Goal: Task Accomplishment & Management: Manage account settings

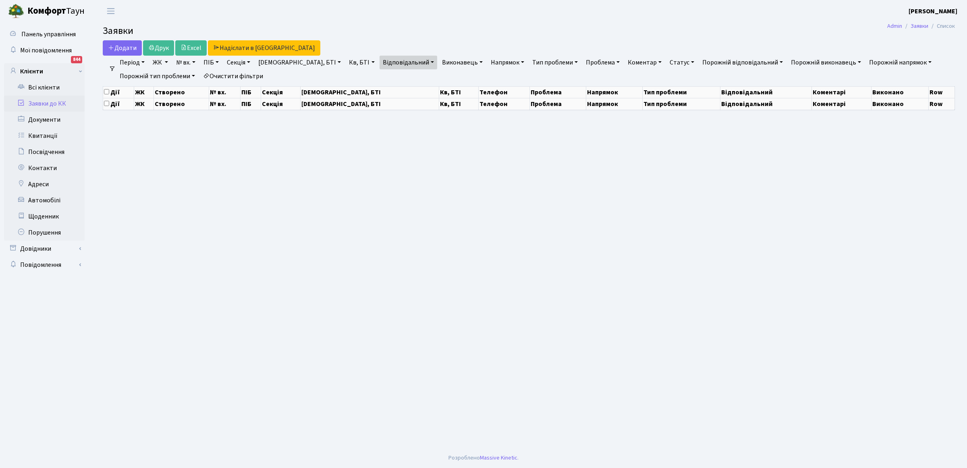
select select "25"
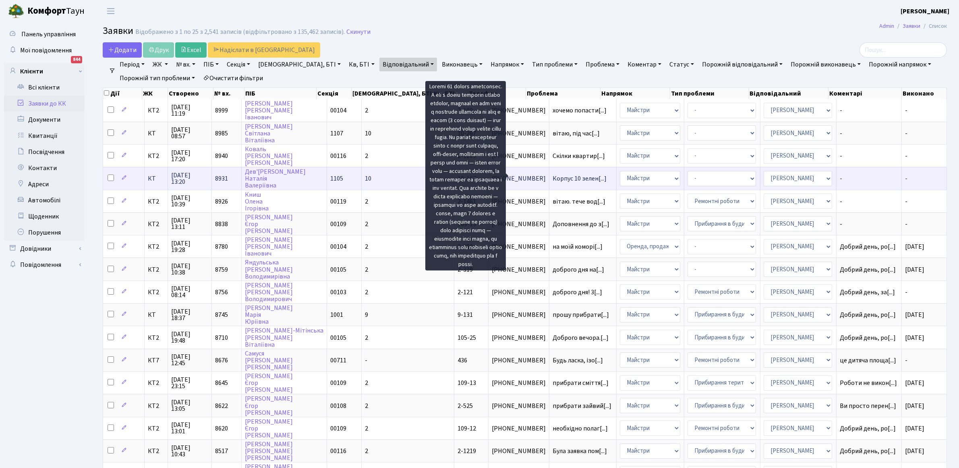
scroll to position [1, 0]
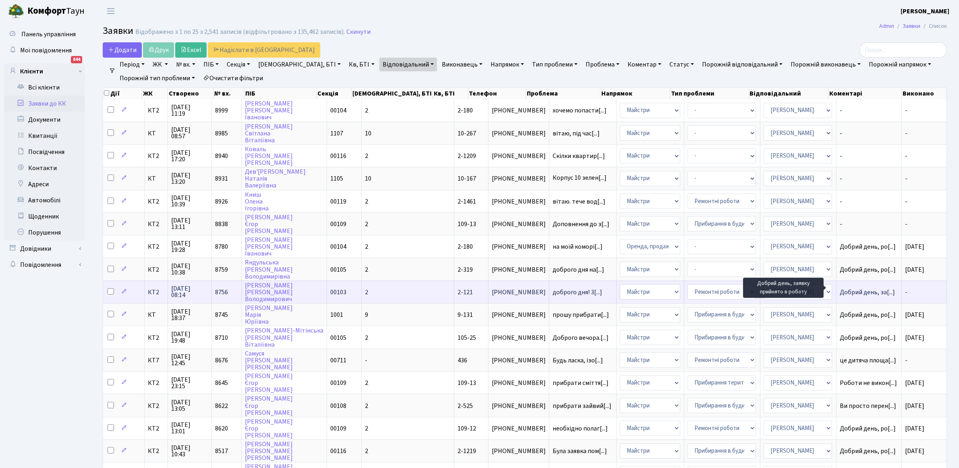
click at [860, 289] on span "Добрий день, за[...]" at bounding box center [867, 292] width 55 height 9
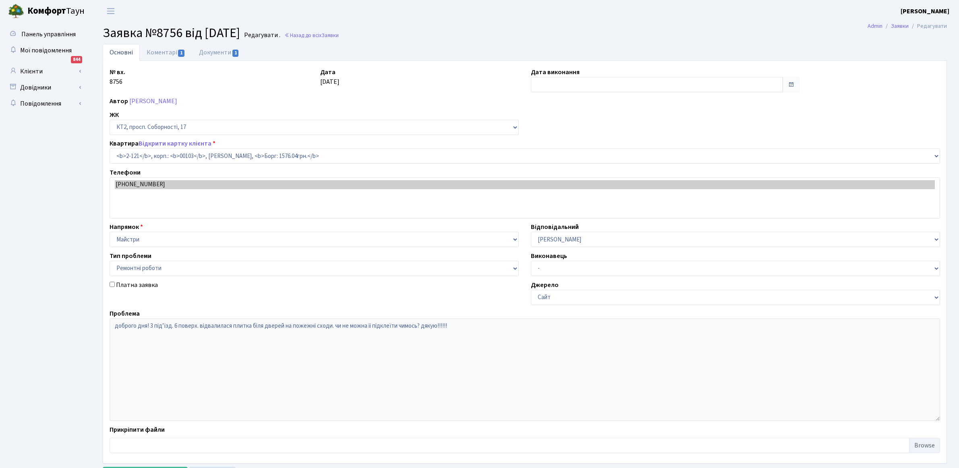
select select "15176"
select select "62"
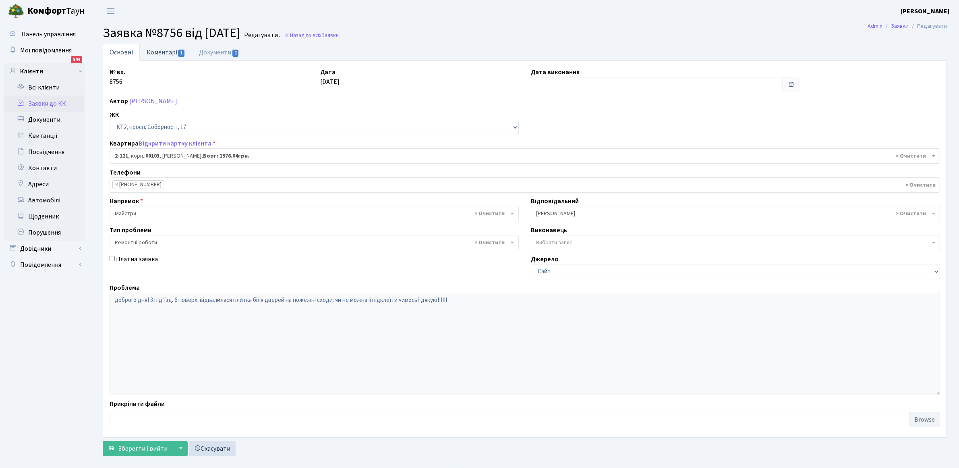
click at [165, 54] on link "Коментарі 1" at bounding box center [166, 52] width 52 height 17
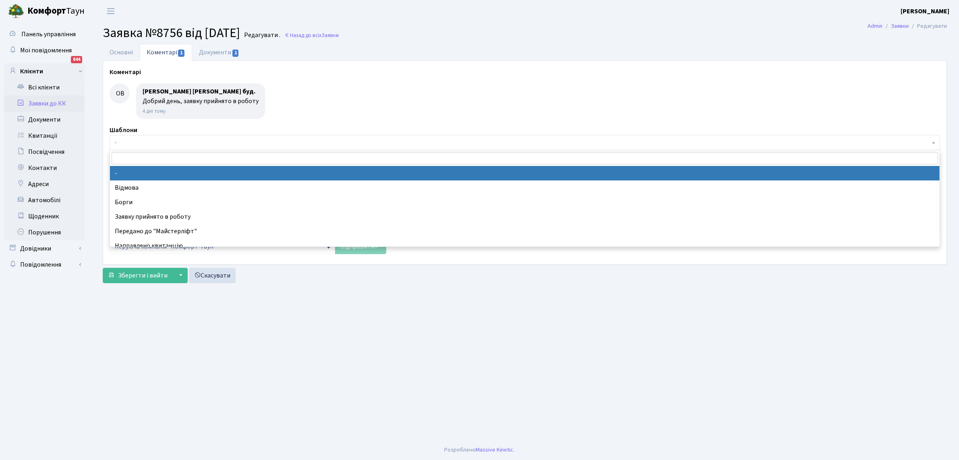
click at [117, 145] on span "-" at bounding box center [522, 143] width 815 height 8
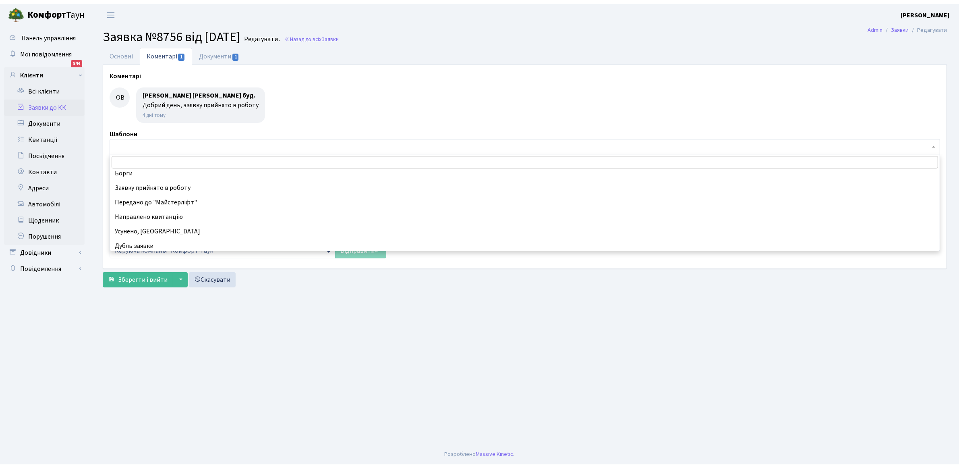
scroll to position [50, 0]
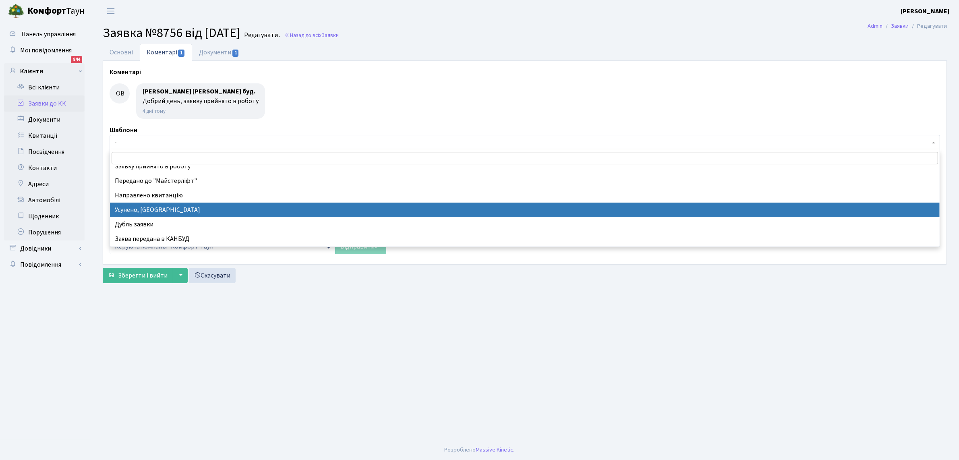
select select "15"
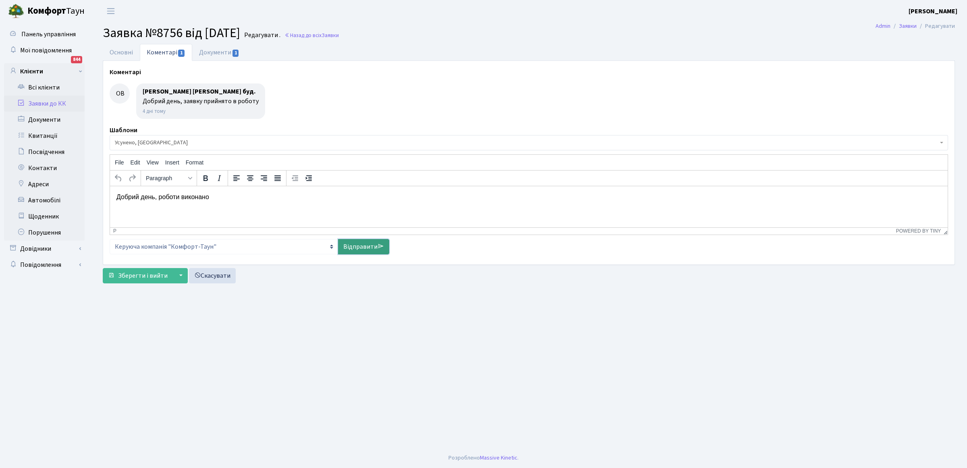
click at [356, 246] on link "Відправити" at bounding box center [363, 246] width 51 height 15
select select
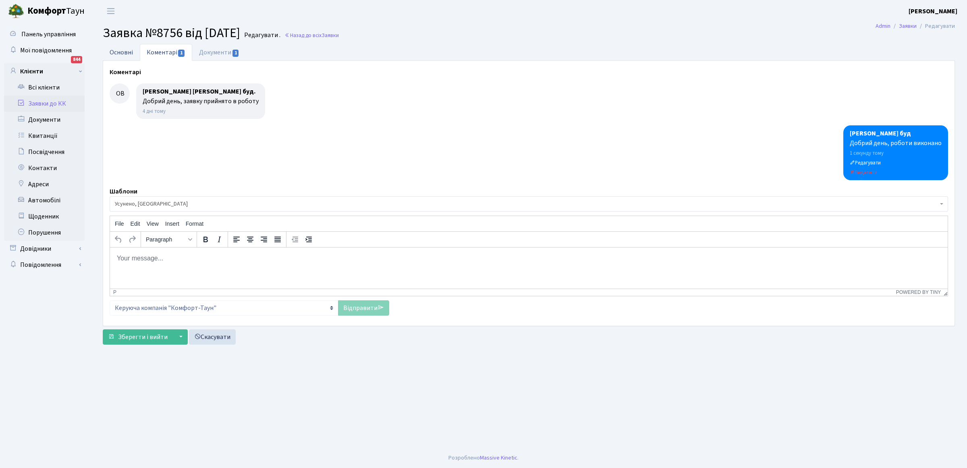
click at [121, 50] on link "Основні" at bounding box center [121, 52] width 37 height 17
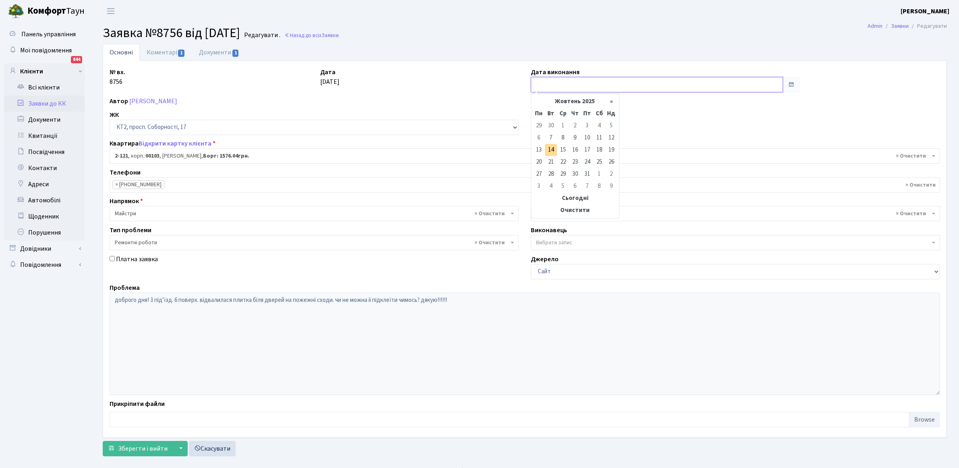
click at [573, 85] on input "text" at bounding box center [657, 84] width 252 height 15
click at [590, 140] on td "10" at bounding box center [587, 138] width 12 height 12
type input "10.10.2025"
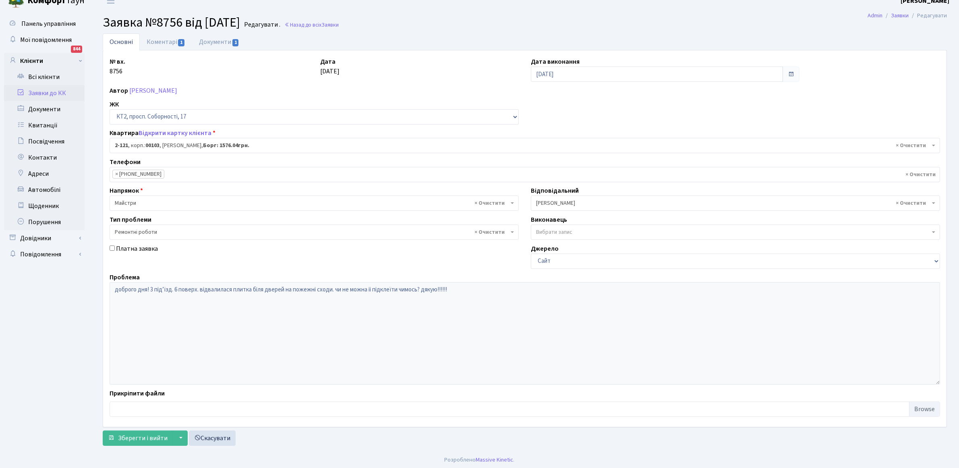
scroll to position [13, 0]
click at [138, 437] on span "Зберегти і вийти" at bounding box center [143, 435] width 50 height 9
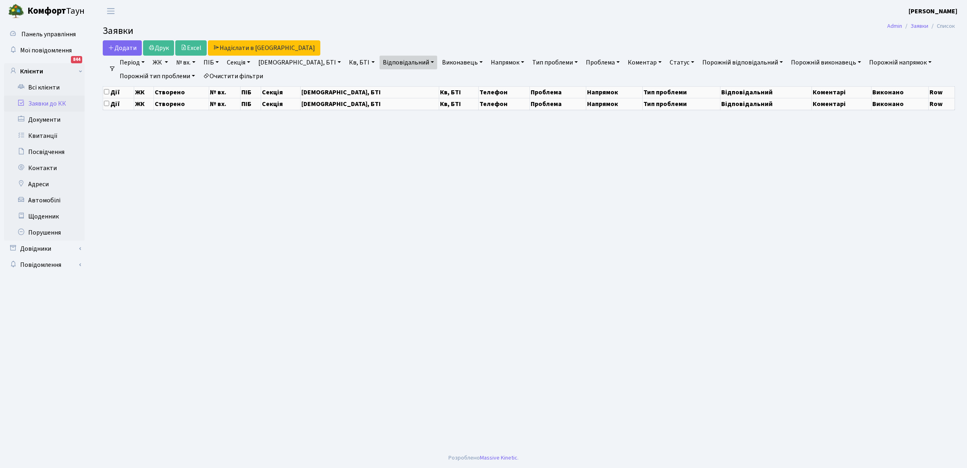
select select "25"
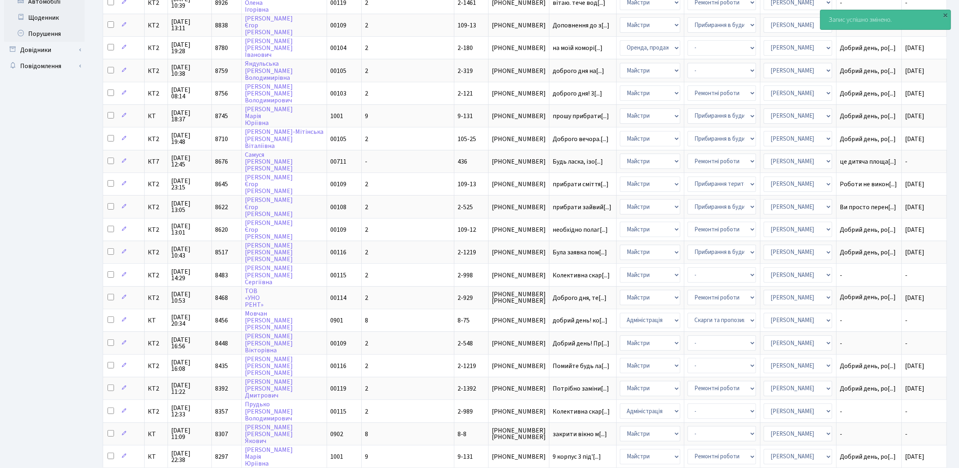
scroll to position [240, 0]
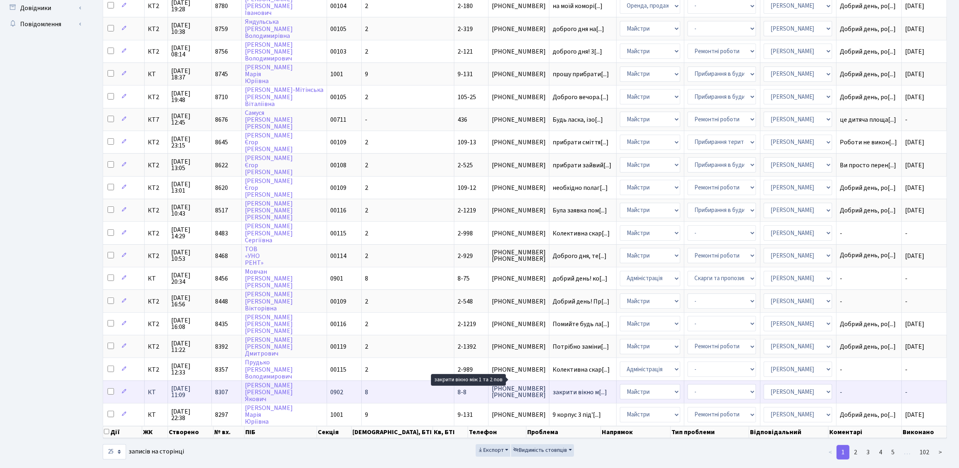
click at [553, 387] on span "закрити вікно м[...]" at bounding box center [580, 391] width 54 height 9
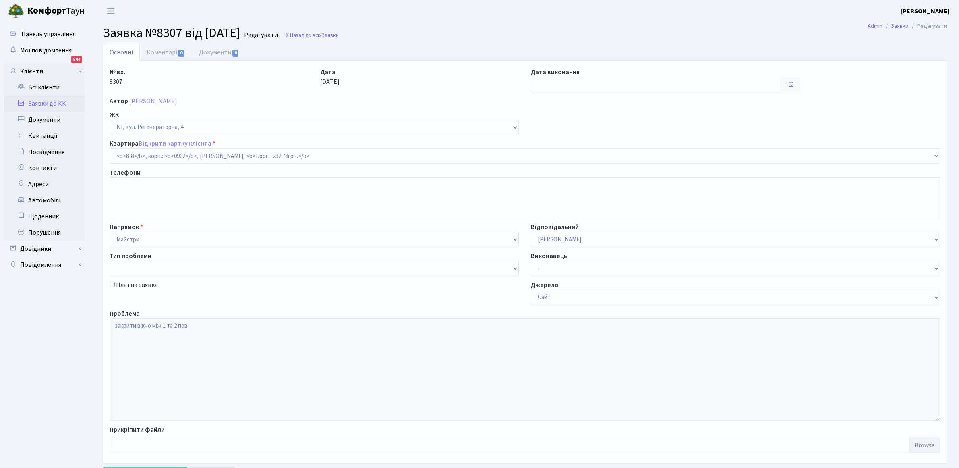
select select "6385"
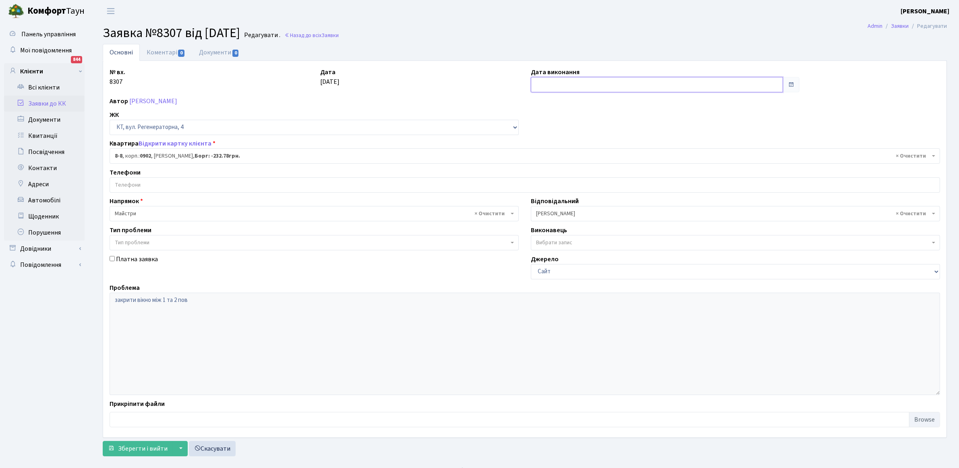
click at [572, 83] on input "text" at bounding box center [657, 84] width 252 height 15
click at [538, 126] on td "29" at bounding box center [539, 126] width 12 height 12
type input "29.09.2025"
click at [129, 451] on span "Зберегти і вийти" at bounding box center [143, 448] width 50 height 9
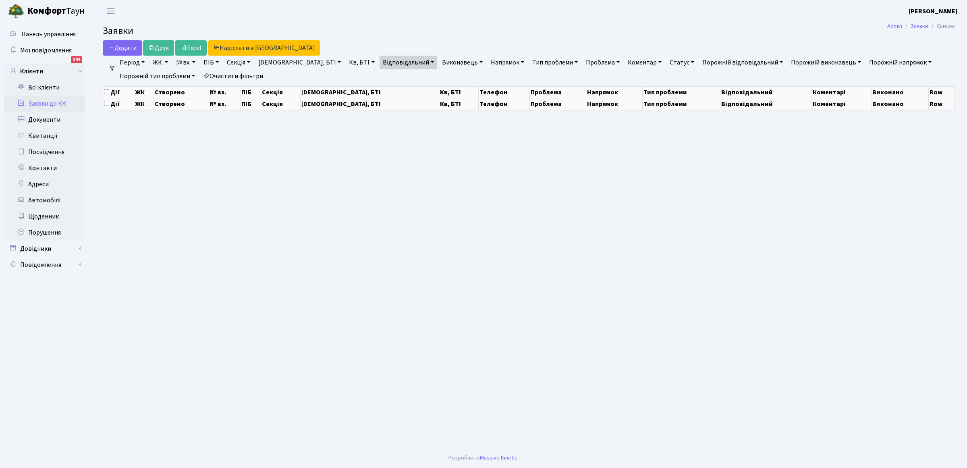
select select "25"
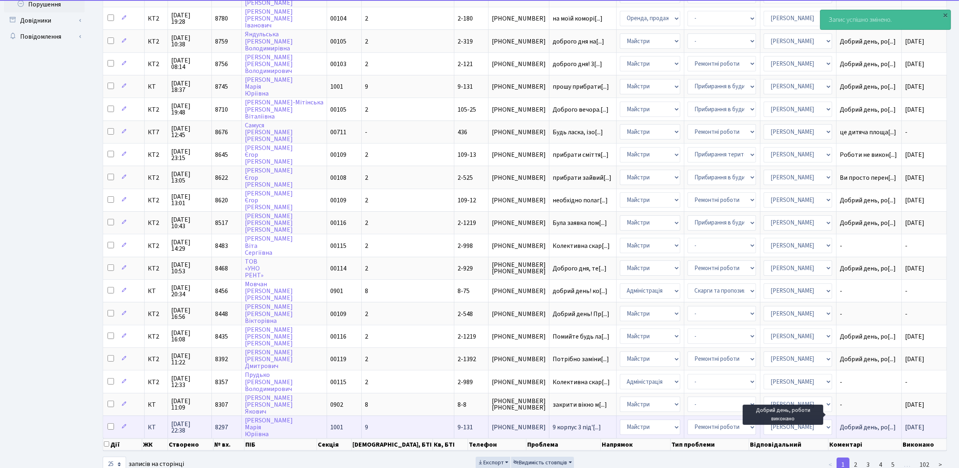
scroll to position [240, 0]
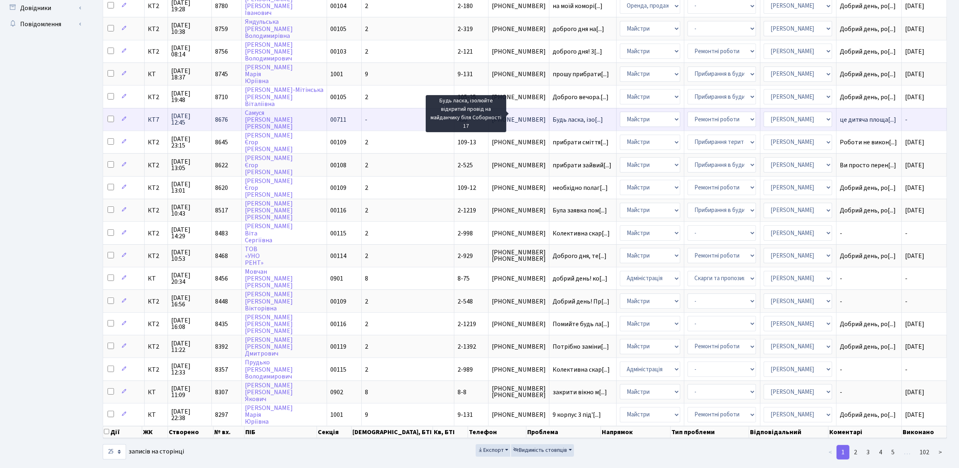
click at [553, 115] on span "Будь ласка, ізо[...]" at bounding box center [578, 119] width 50 height 9
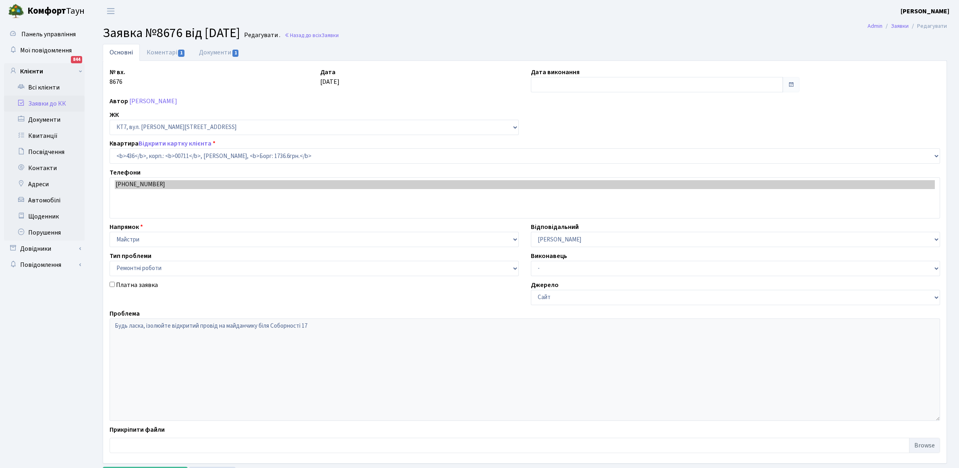
select select "19019"
select select "62"
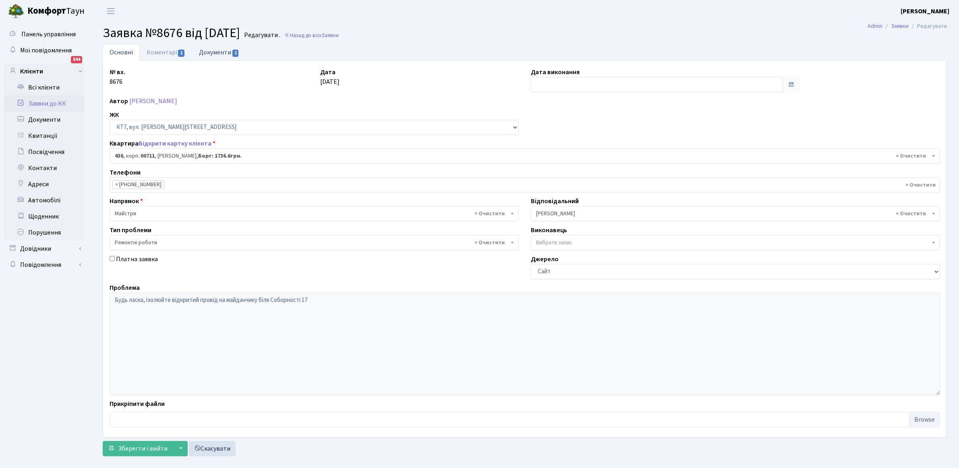
click at [216, 53] on link "Документи 1" at bounding box center [219, 52] width 54 height 17
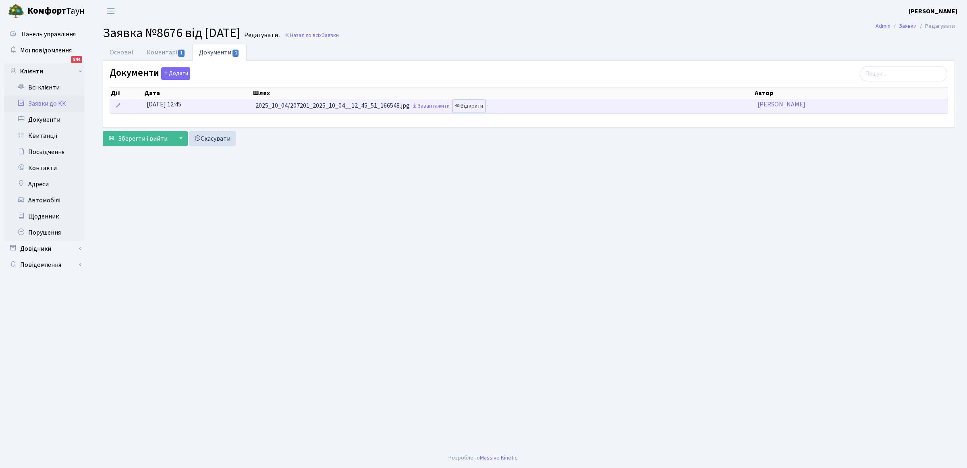
click at [478, 107] on link "Відкрити" at bounding box center [469, 106] width 32 height 12
click at [353, 107] on td "2025_10_04/207201_2025_10_04__12_45_51_166548.jpg Завантажити Відкрити -" at bounding box center [503, 106] width 502 height 14
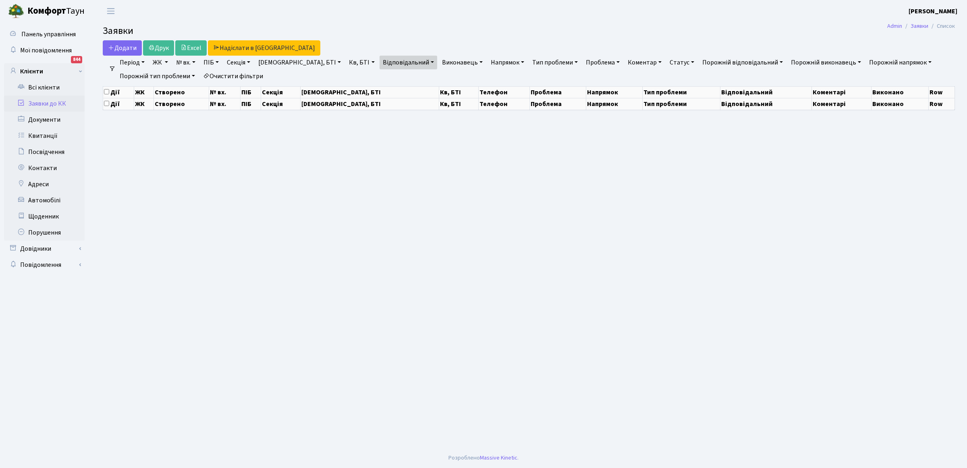
select select "25"
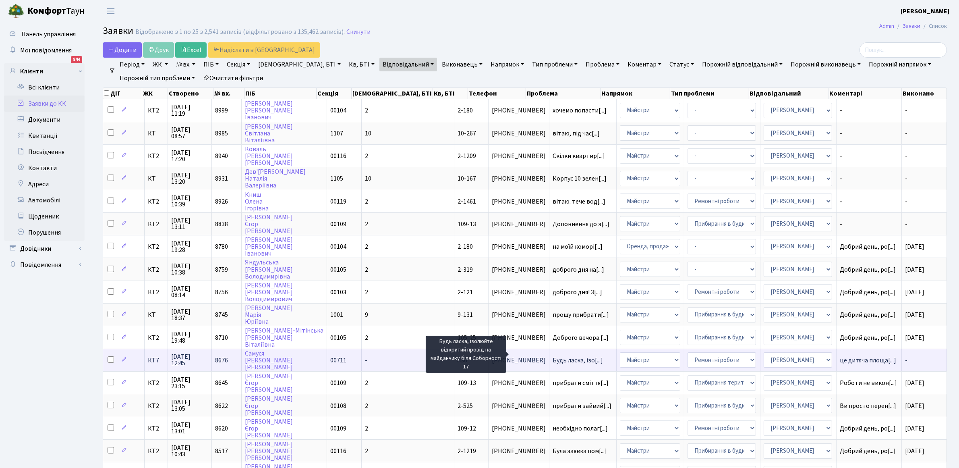
click at [553, 356] on span "Будь ласка, ізо[...]" at bounding box center [578, 360] width 50 height 9
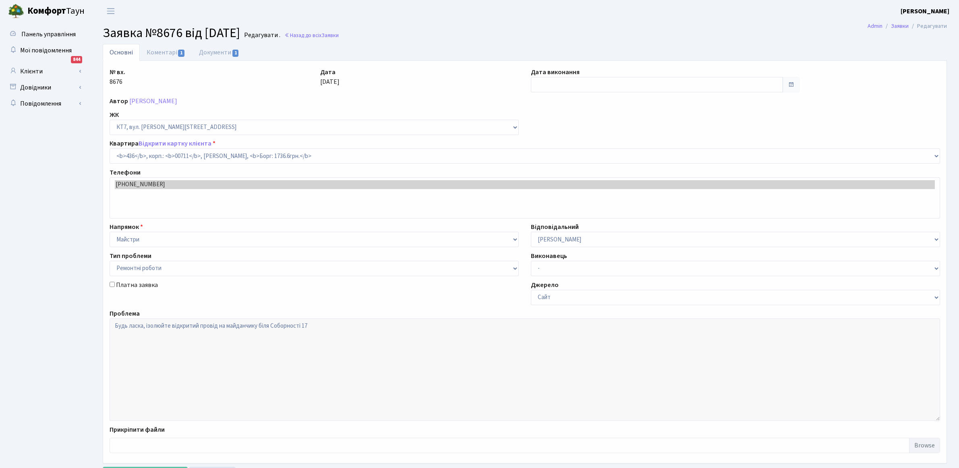
select select "19019"
select select "62"
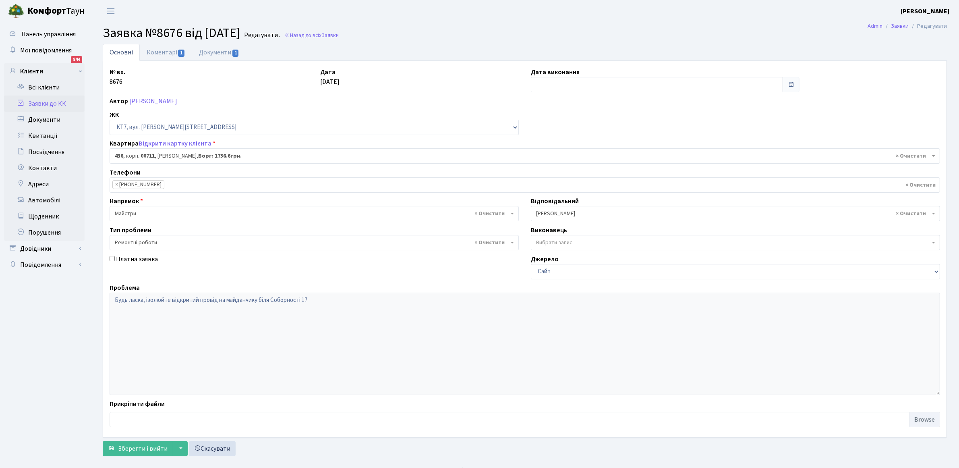
click at [115, 49] on link "Основні" at bounding box center [121, 52] width 37 height 17
click at [566, 79] on input "text" at bounding box center [657, 84] width 252 height 15
click at [538, 137] on td "6" at bounding box center [539, 138] width 12 height 12
type input "[DATE]"
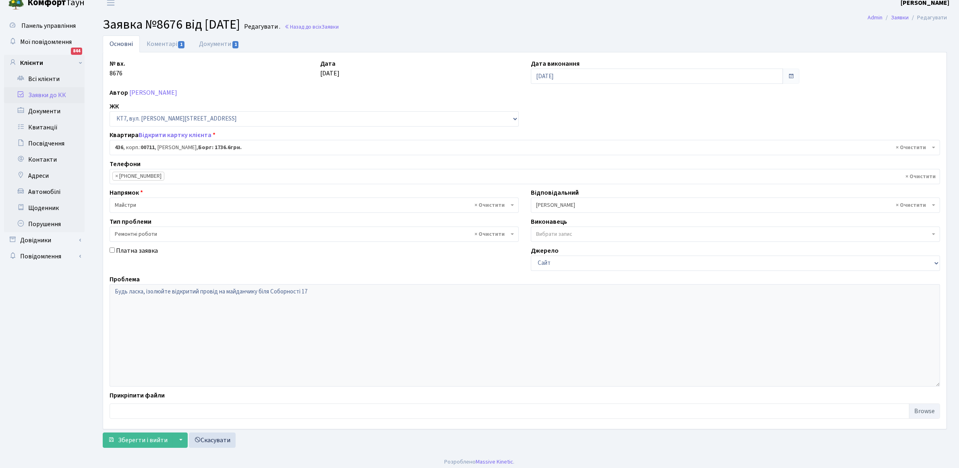
scroll to position [13, 0]
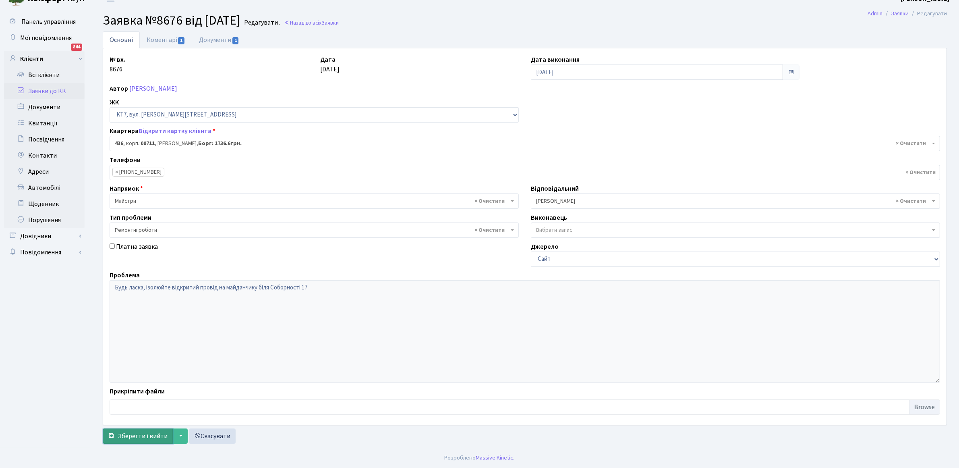
click at [123, 436] on span "Зберегти і вийти" at bounding box center [143, 435] width 50 height 9
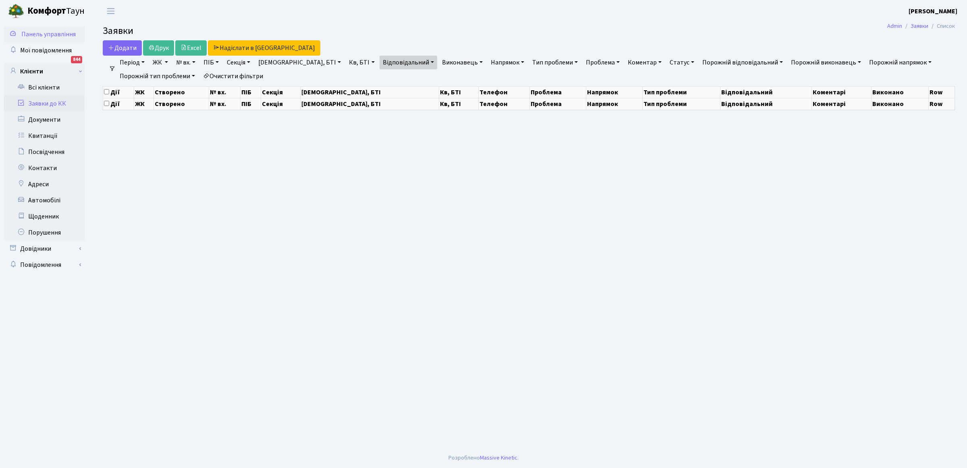
select select "25"
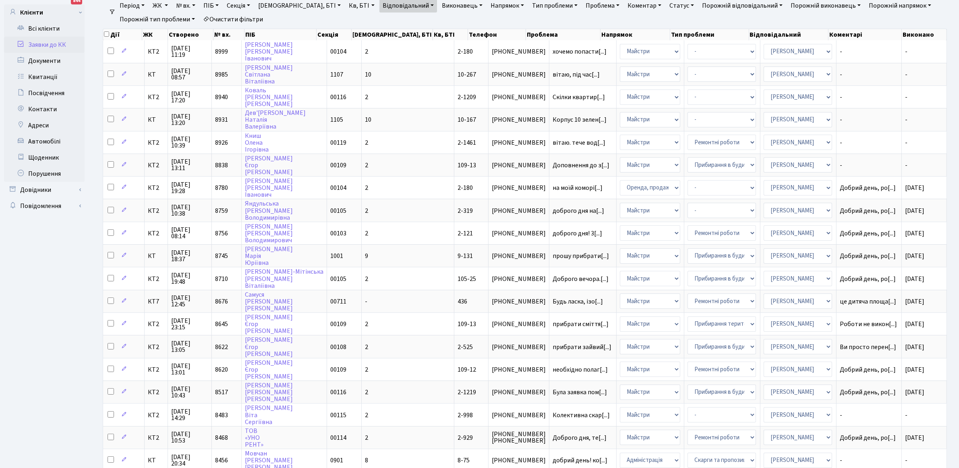
scroll to position [39, 0]
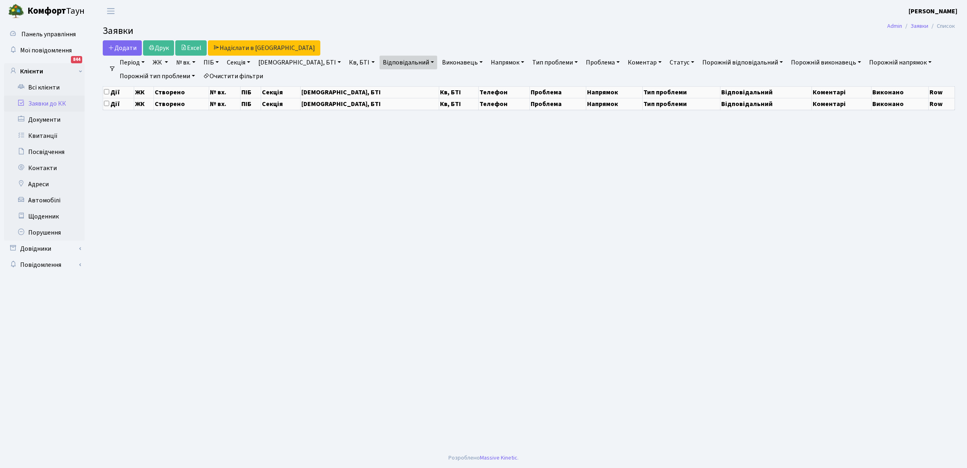
select select "25"
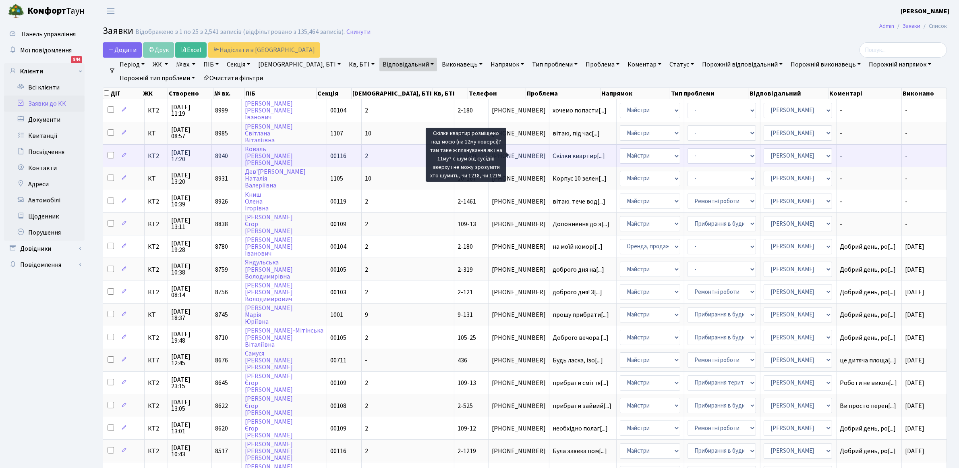
click at [553, 156] on span "Скілки квартир[...]" at bounding box center [579, 155] width 52 height 9
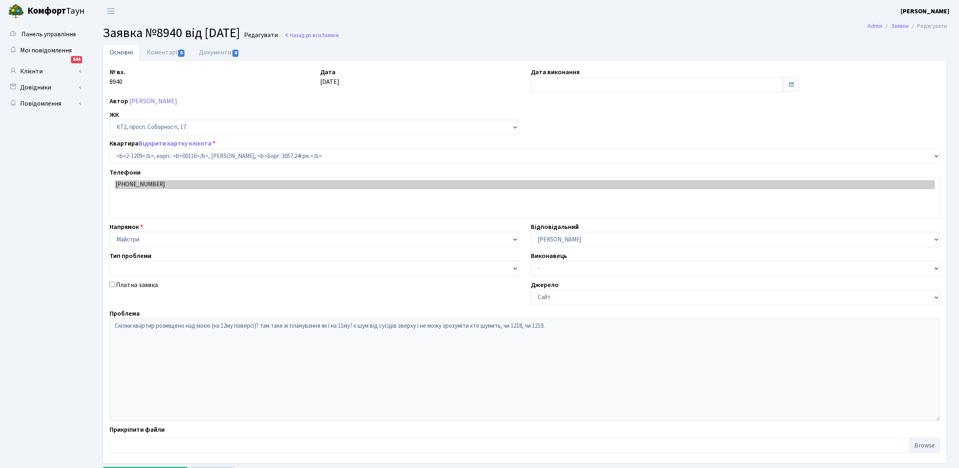
select select "12824"
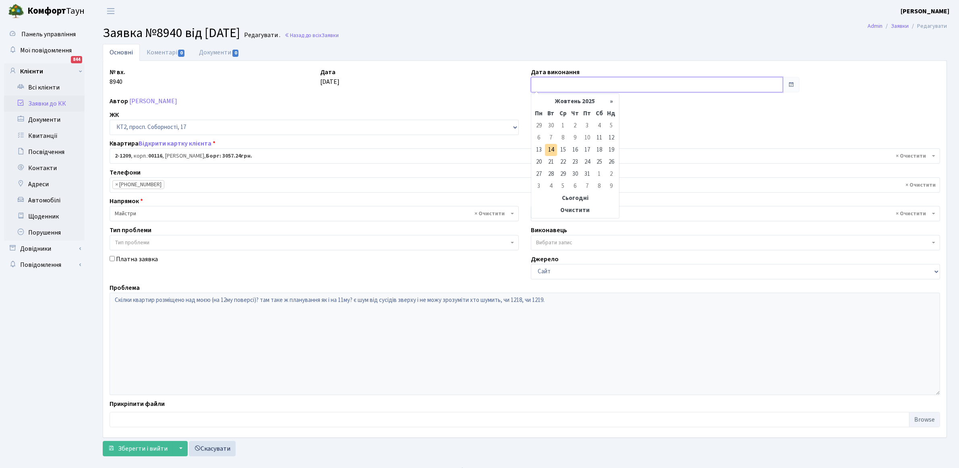
click at [589, 85] on input "text" at bounding box center [657, 84] width 252 height 15
click at [554, 150] on td "14" at bounding box center [551, 150] width 12 height 12
type input "[DATE]"
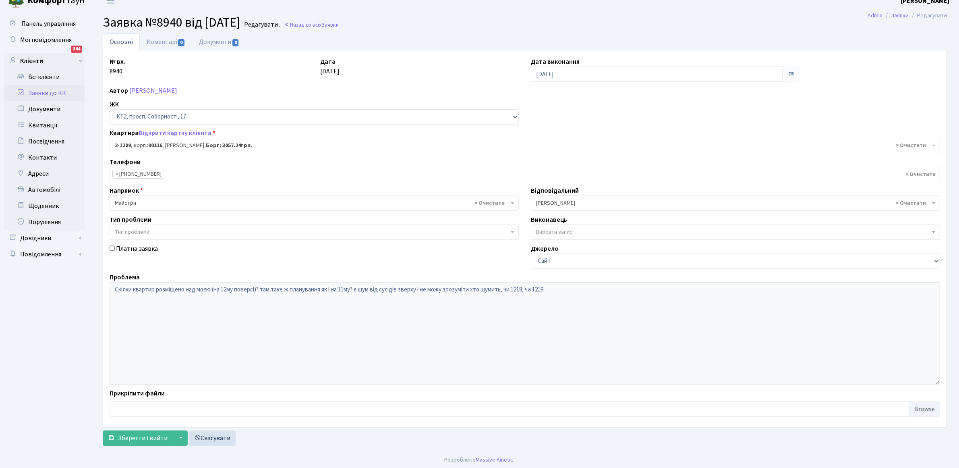
scroll to position [13, 0]
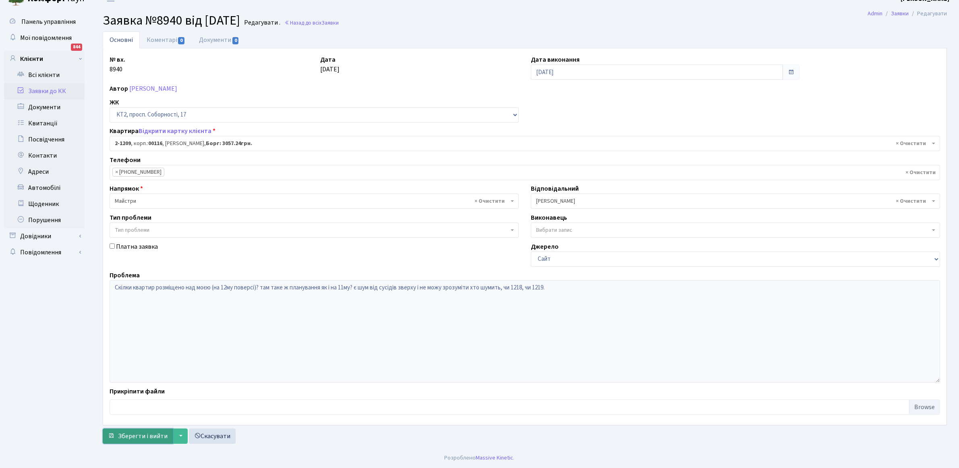
click at [146, 436] on span "Зберегти і вийти" at bounding box center [143, 435] width 50 height 9
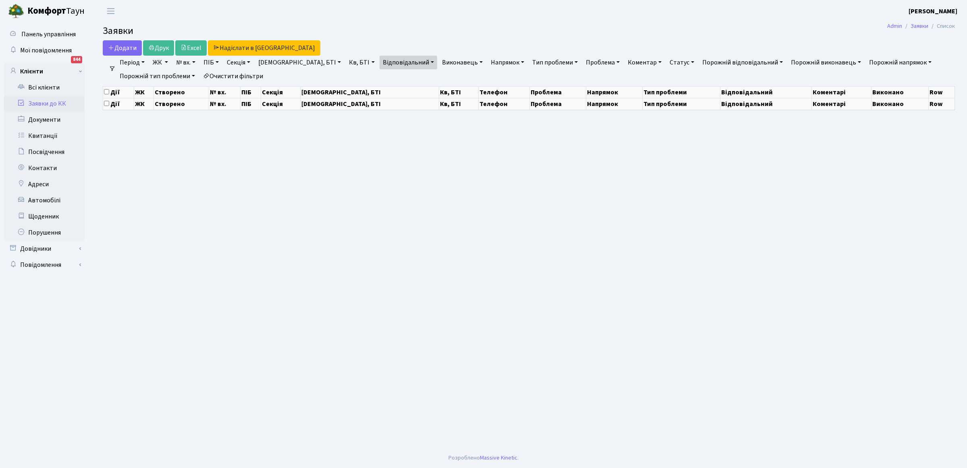
select select "25"
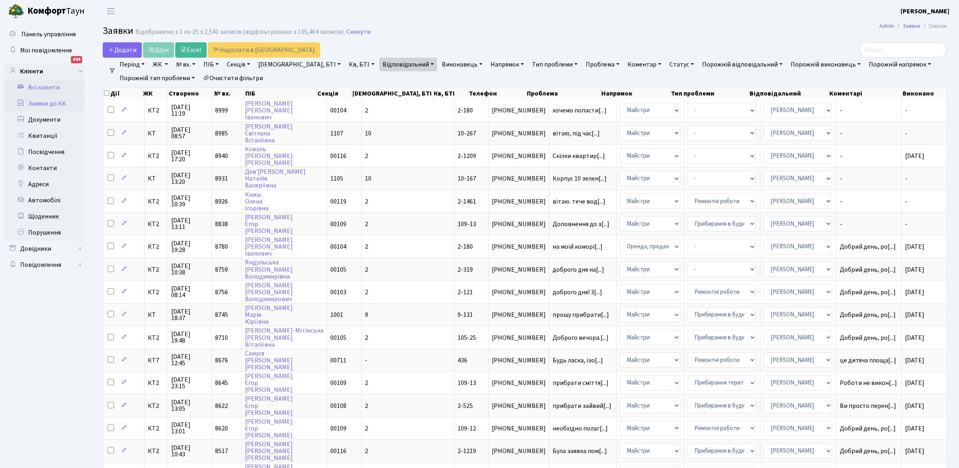
click at [39, 87] on link "Всі клієнти" at bounding box center [44, 87] width 81 height 16
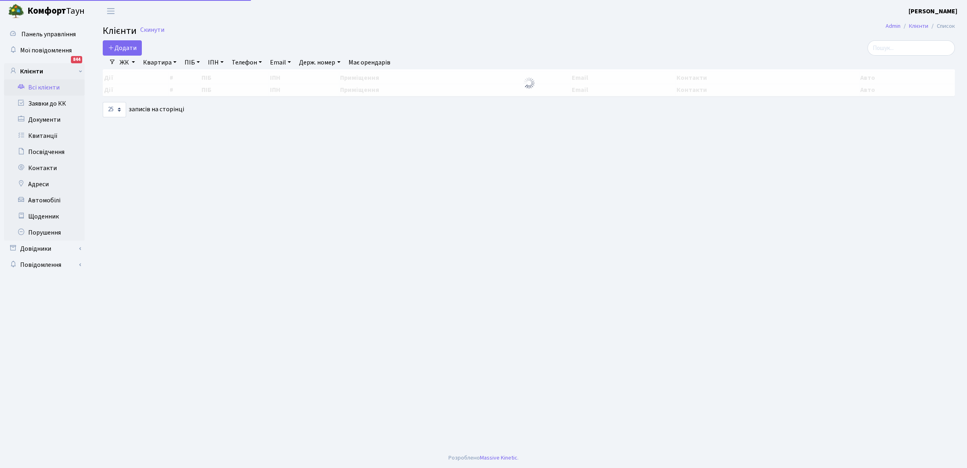
select select "25"
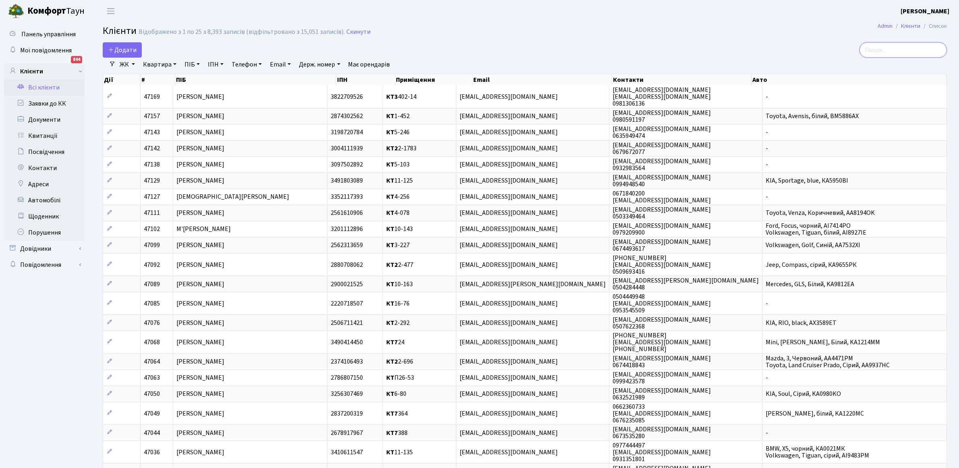
click at [880, 51] on input "search" at bounding box center [902, 49] width 87 height 15
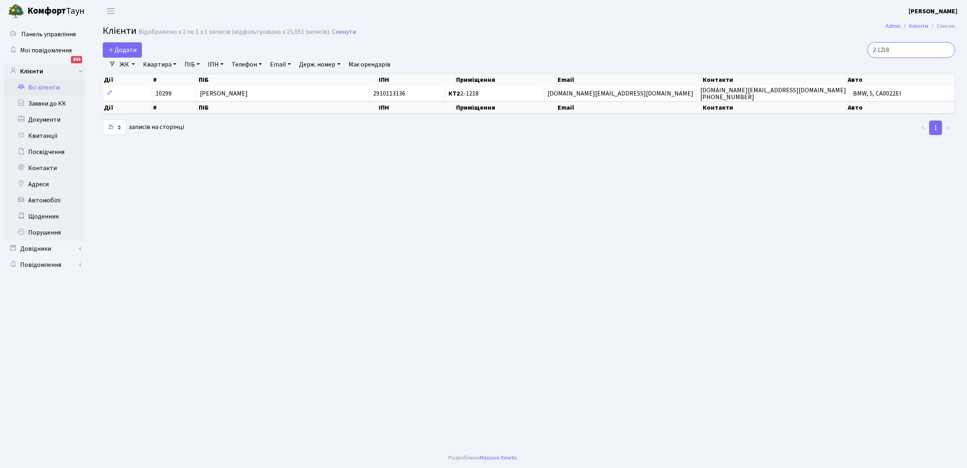
type input "2-1218"
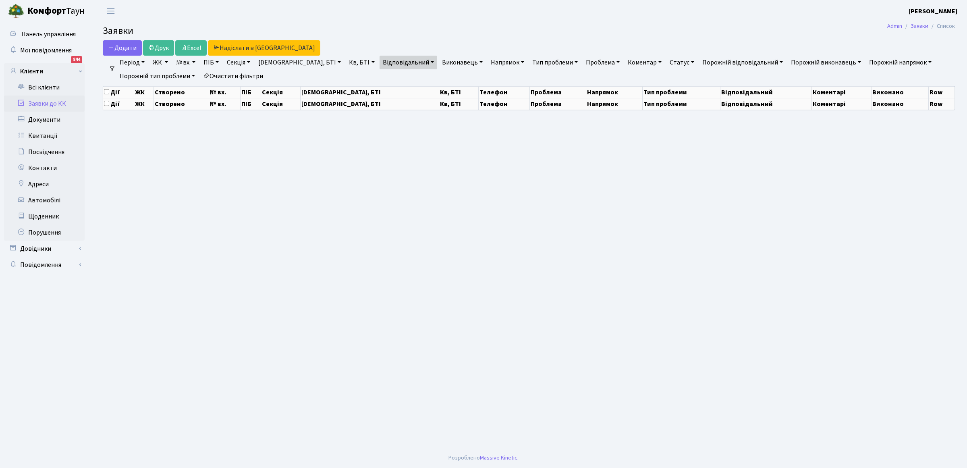
select select "25"
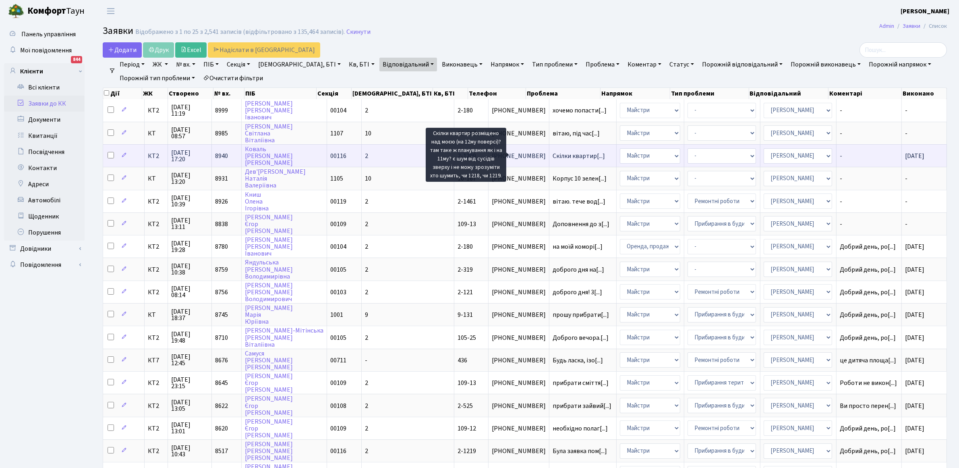
click at [553, 156] on span "Скілки квартир[...]" at bounding box center [579, 155] width 52 height 9
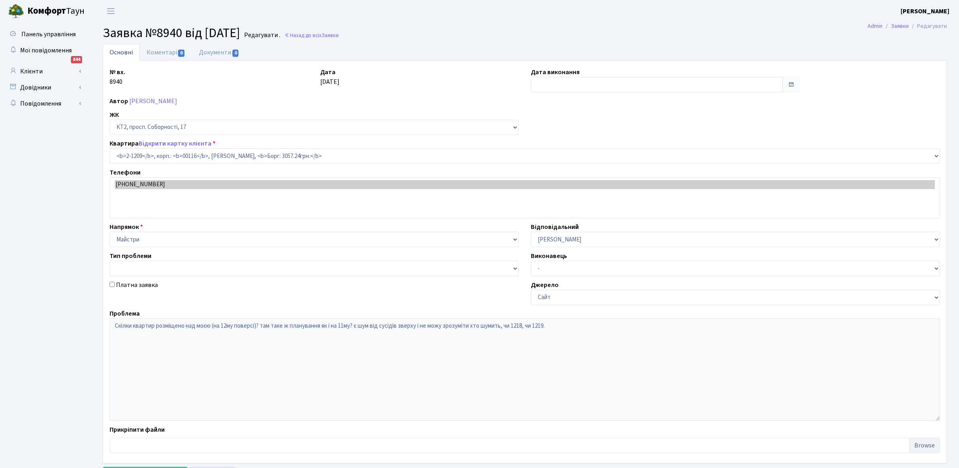
select select "12824"
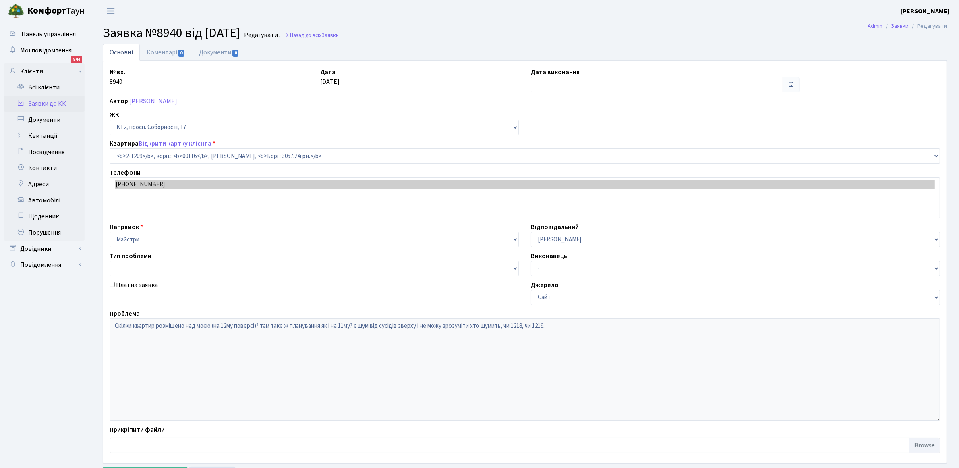
type input "[DATE]"
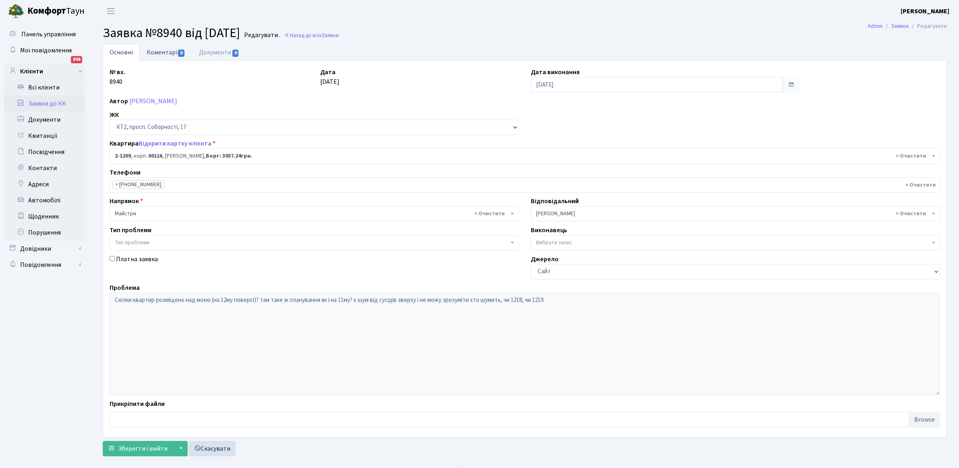
click at [168, 53] on link "Коментарі 0" at bounding box center [166, 52] width 52 height 17
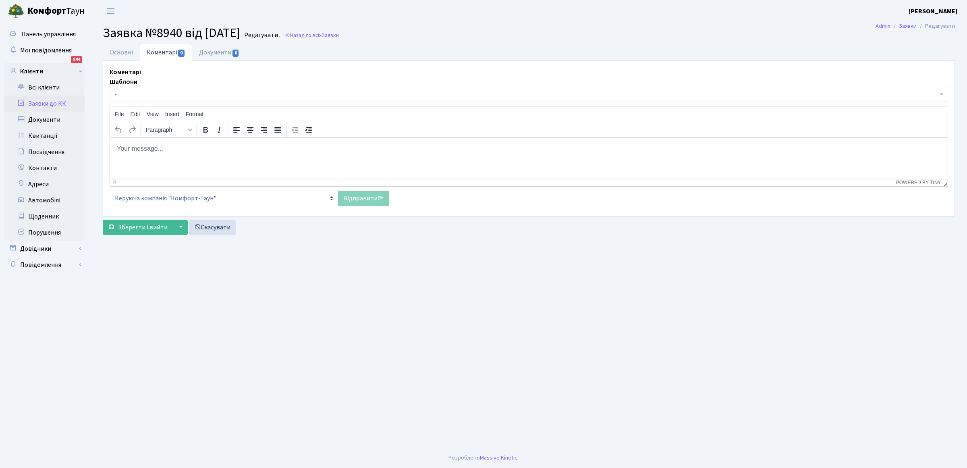
click at [158, 150] on body "Rich Text Area. Press ALT-0 for help." at bounding box center [528, 148] width 824 height 9
click at [141, 148] on p "Власник з даного питаня повідомлений" at bounding box center [528, 148] width 824 height 9
click at [354, 199] on link "Відправити" at bounding box center [363, 197] width 51 height 15
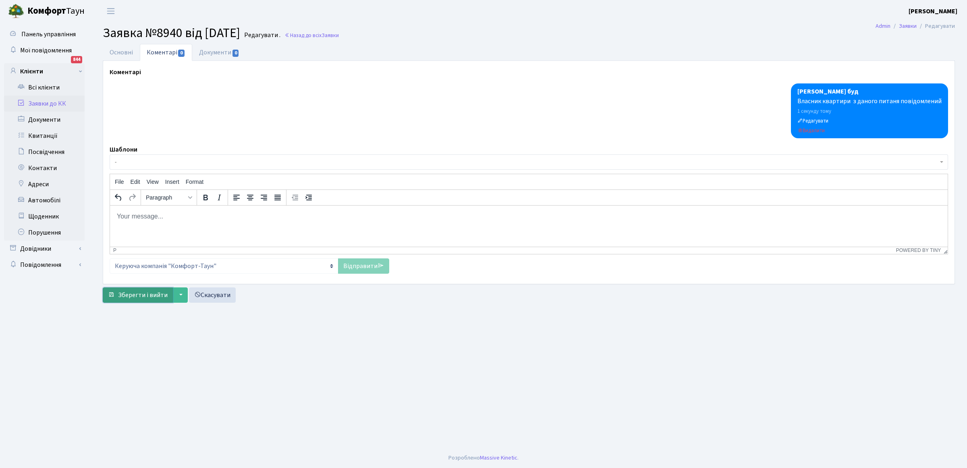
click at [145, 293] on span "Зберегти і вийти" at bounding box center [143, 294] width 50 height 9
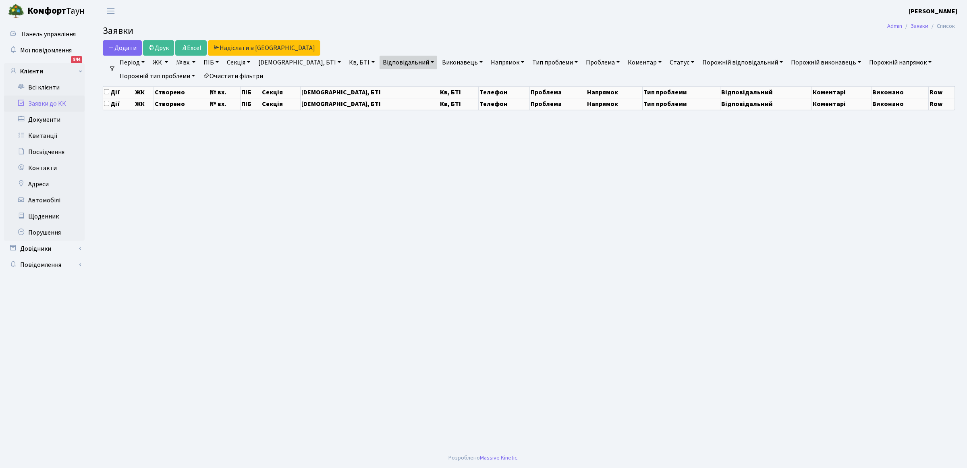
select select "25"
